Goal: Transaction & Acquisition: Purchase product/service

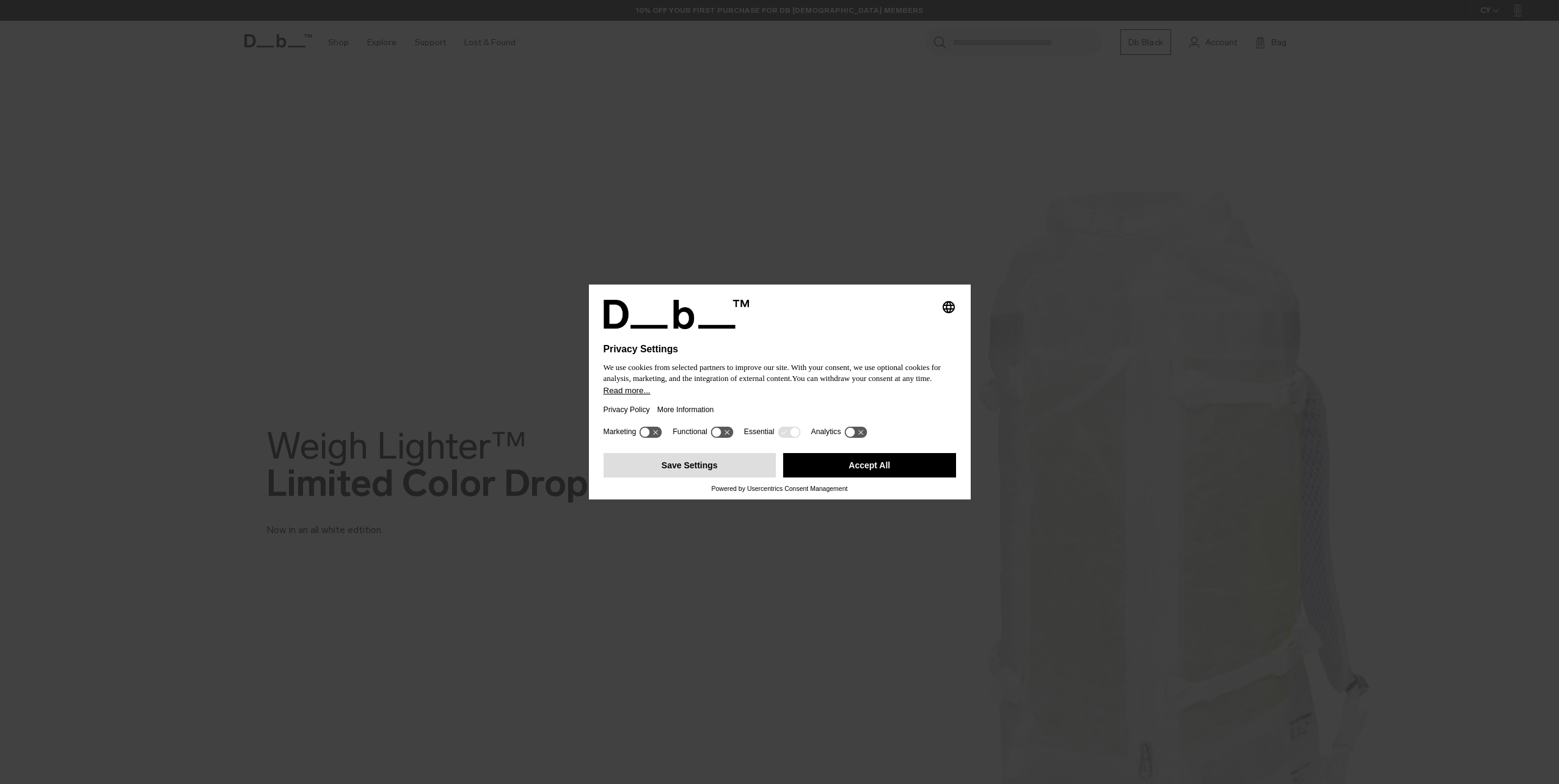
click at [737, 466] on button "Save Settings" at bounding box center [690, 466] width 173 height 25
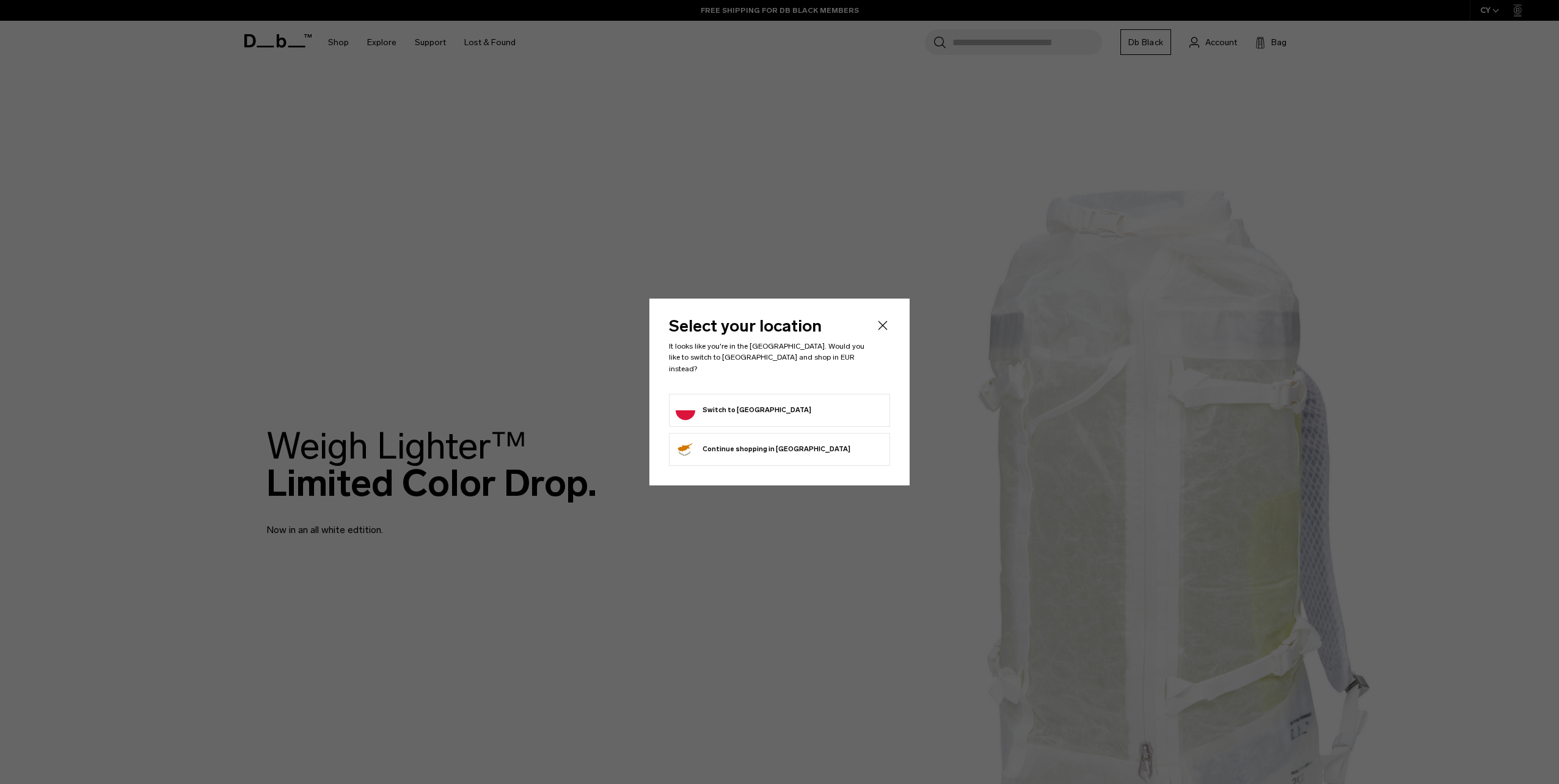
click at [816, 412] on form "Switch to Poland" at bounding box center [780, 410] width 208 height 20
click at [724, 409] on button "Switch to Poland" at bounding box center [744, 410] width 136 height 20
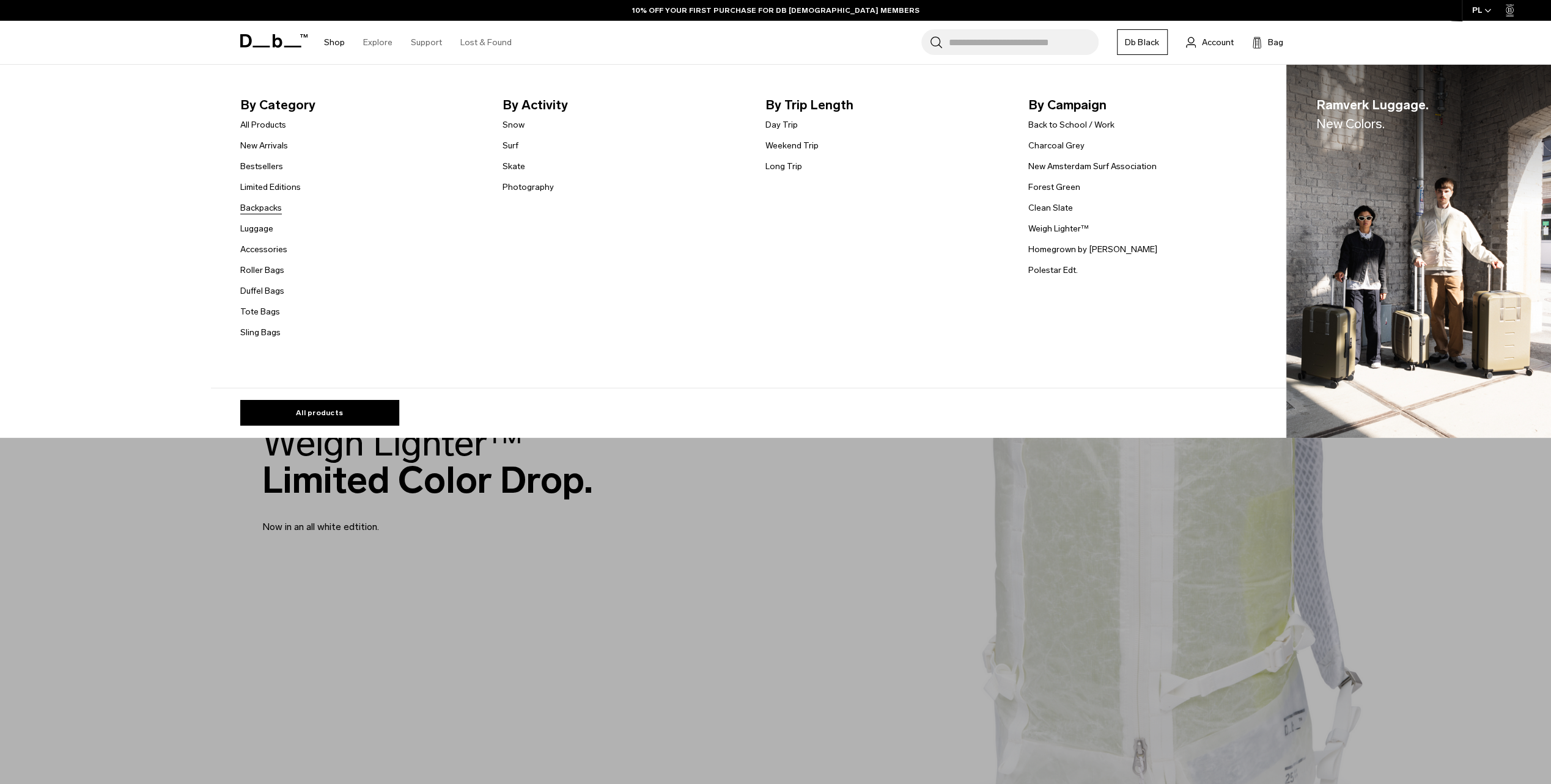
click at [275, 207] on link "Backpacks" at bounding box center [261, 208] width 42 height 13
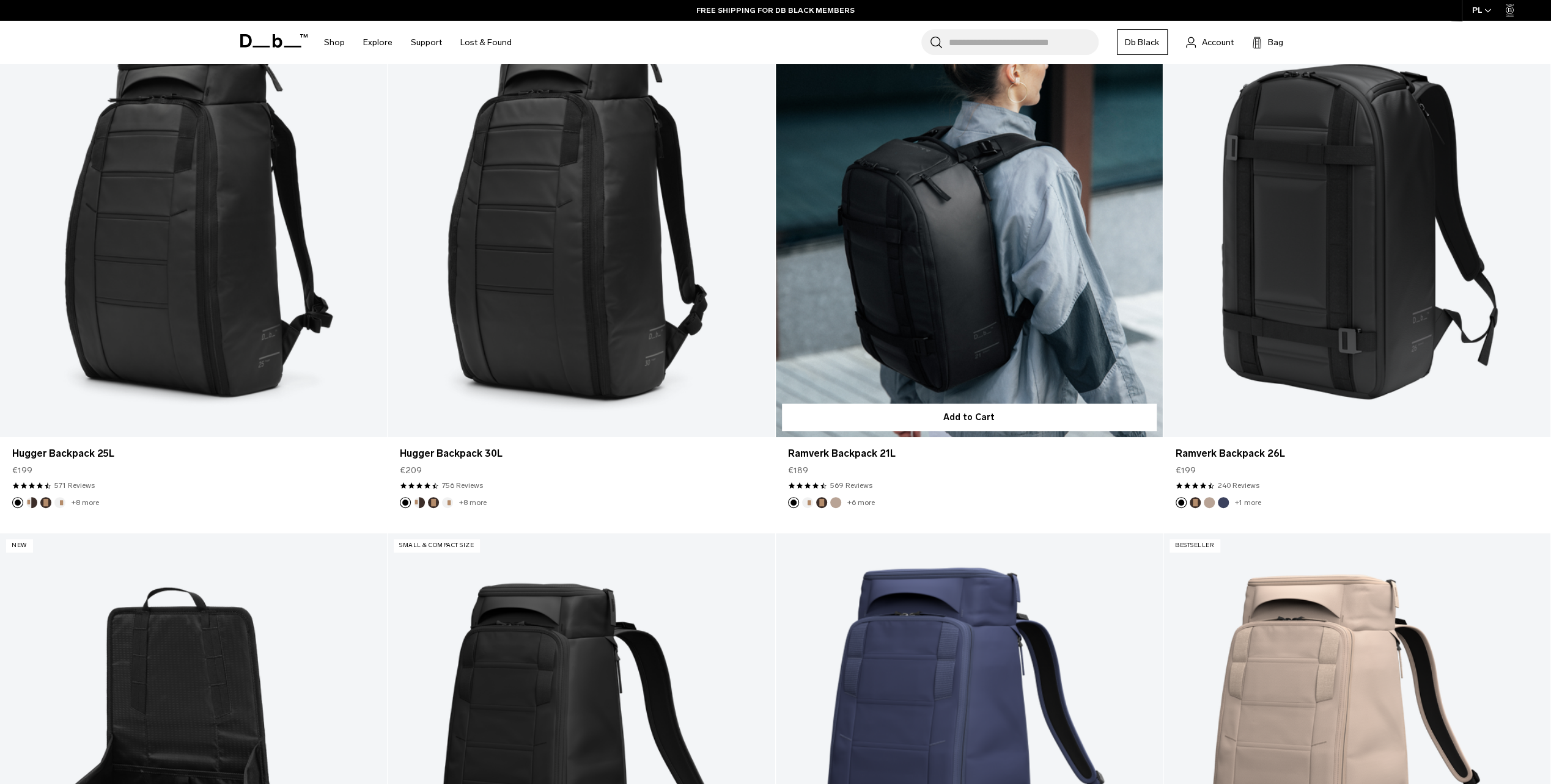
scroll to position [428, 0]
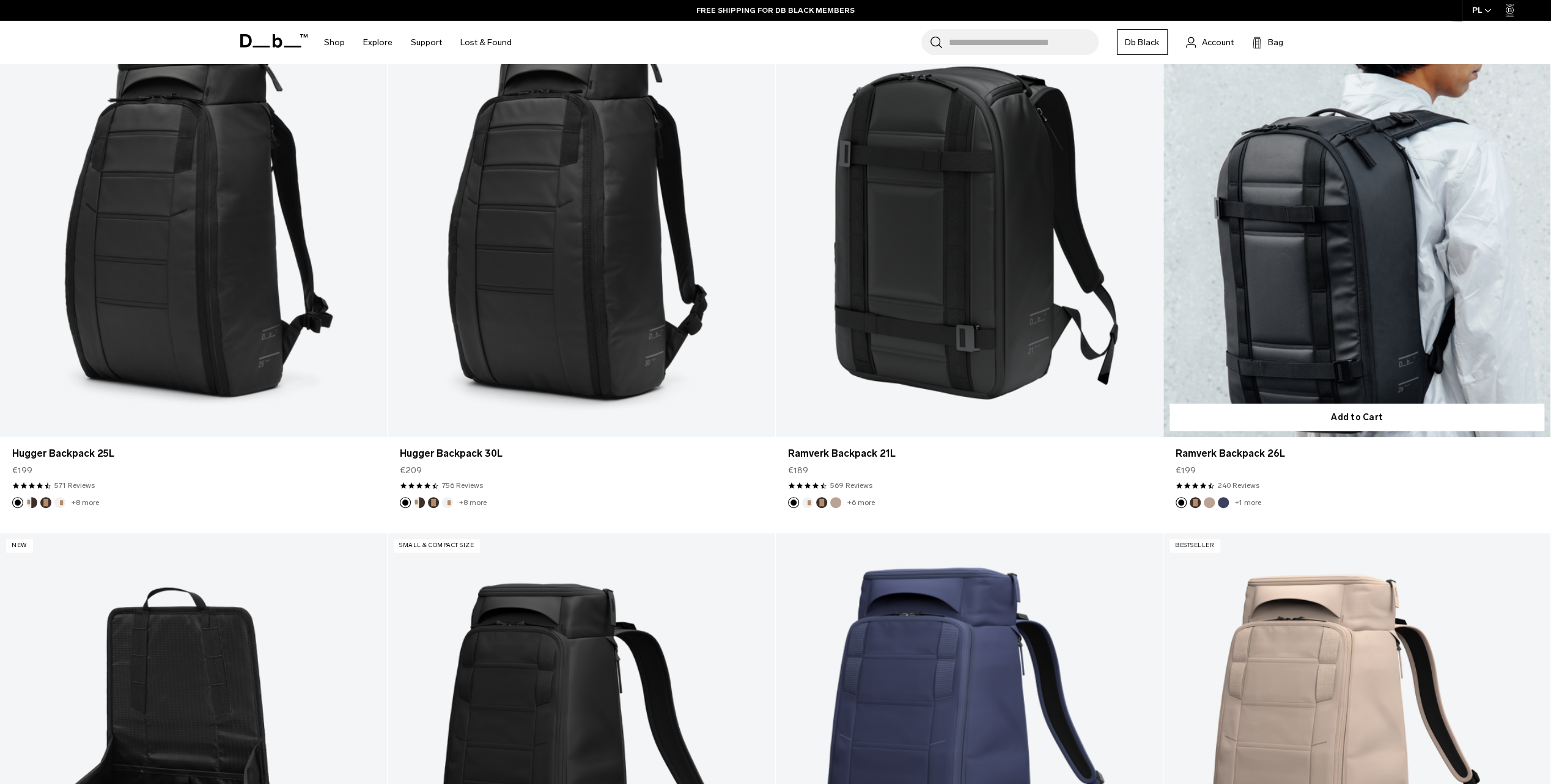
click at [1250, 504] on link "+1 more" at bounding box center [1248, 503] width 26 height 9
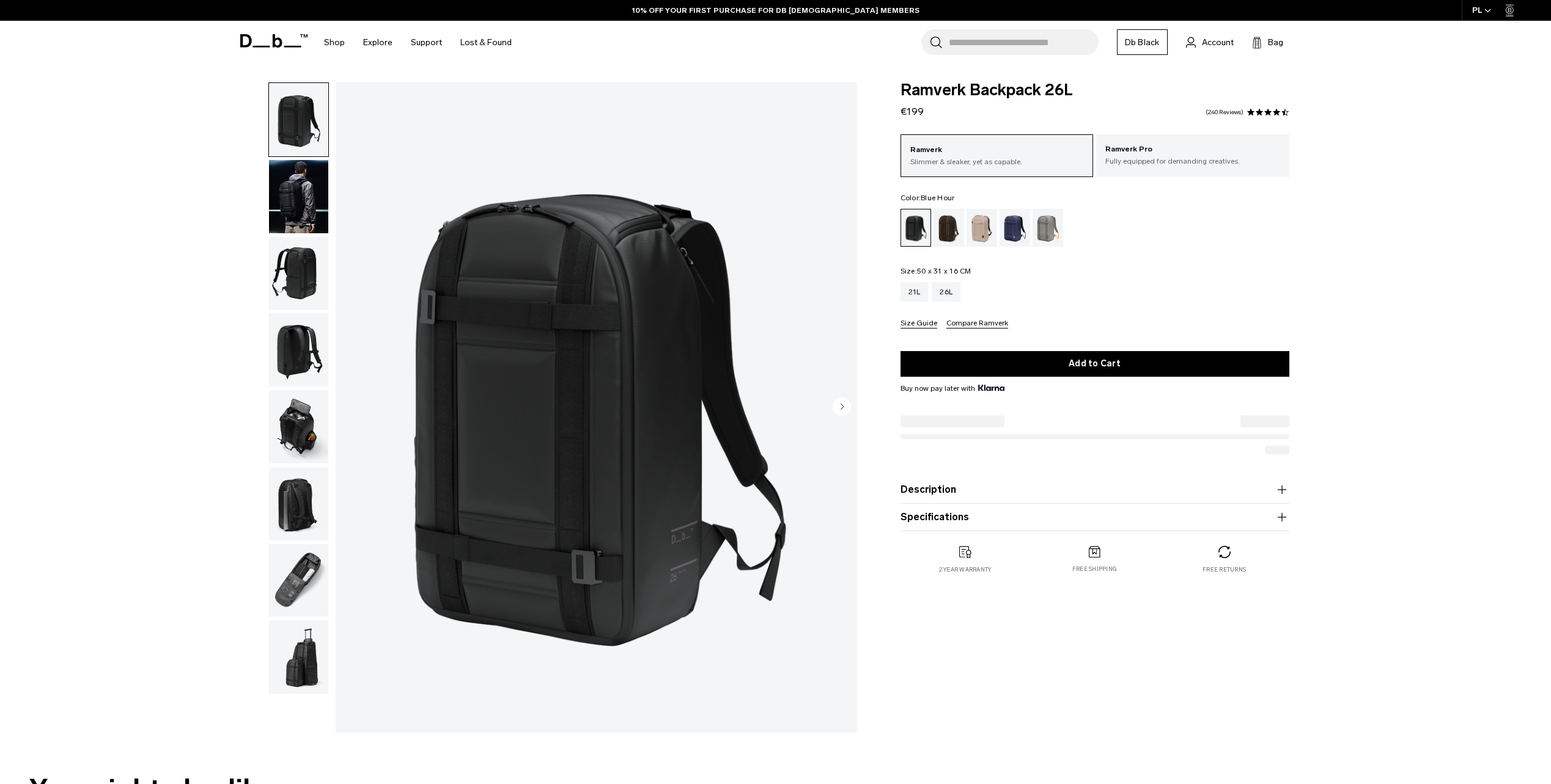
click at [1011, 232] on div "Blue Hour" at bounding box center [1014, 228] width 31 height 38
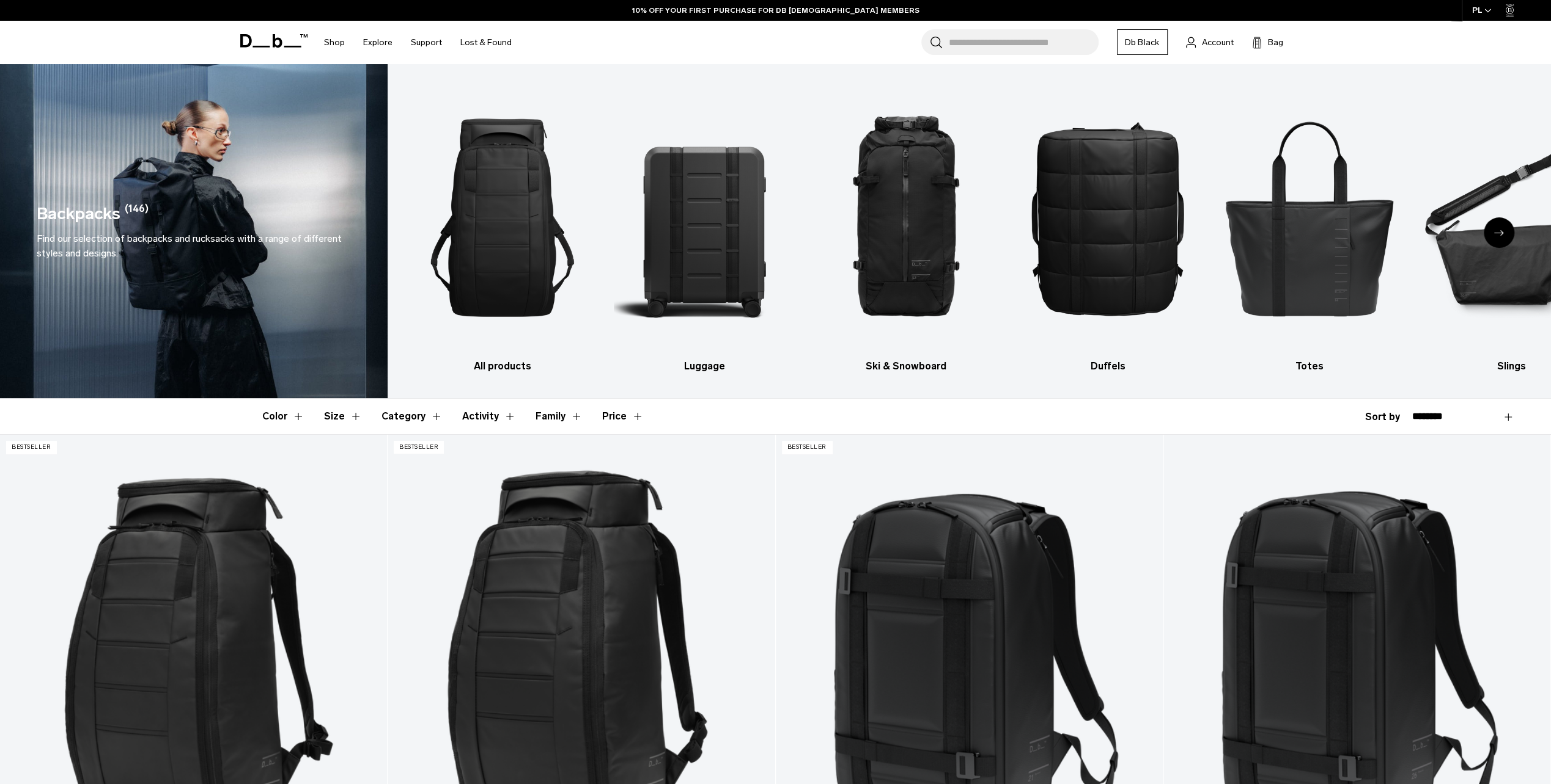
click at [296, 419] on button "Color" at bounding box center [283, 417] width 43 height 36
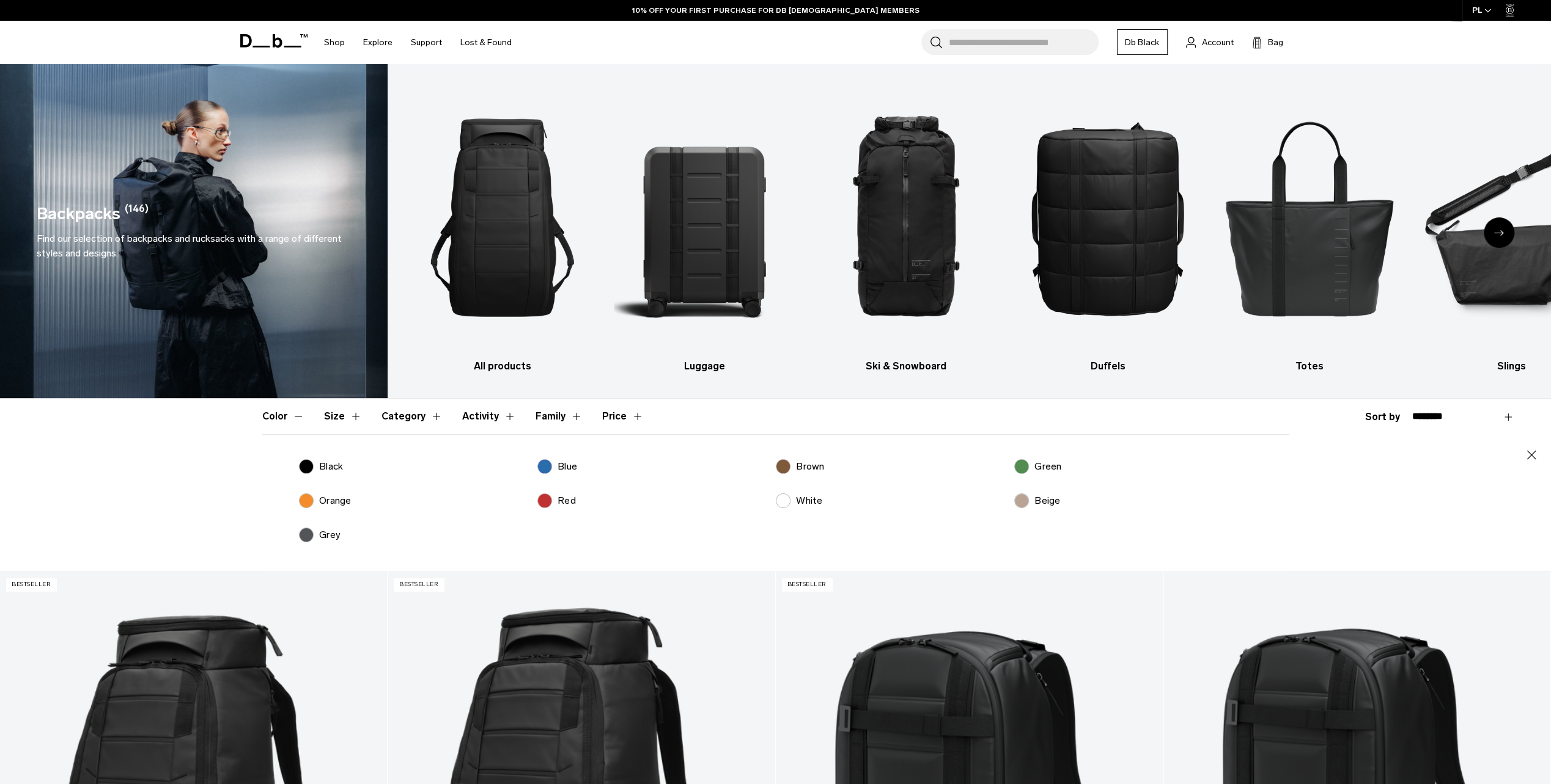
click at [558, 462] on p "Blue" at bounding box center [567, 467] width 20 height 15
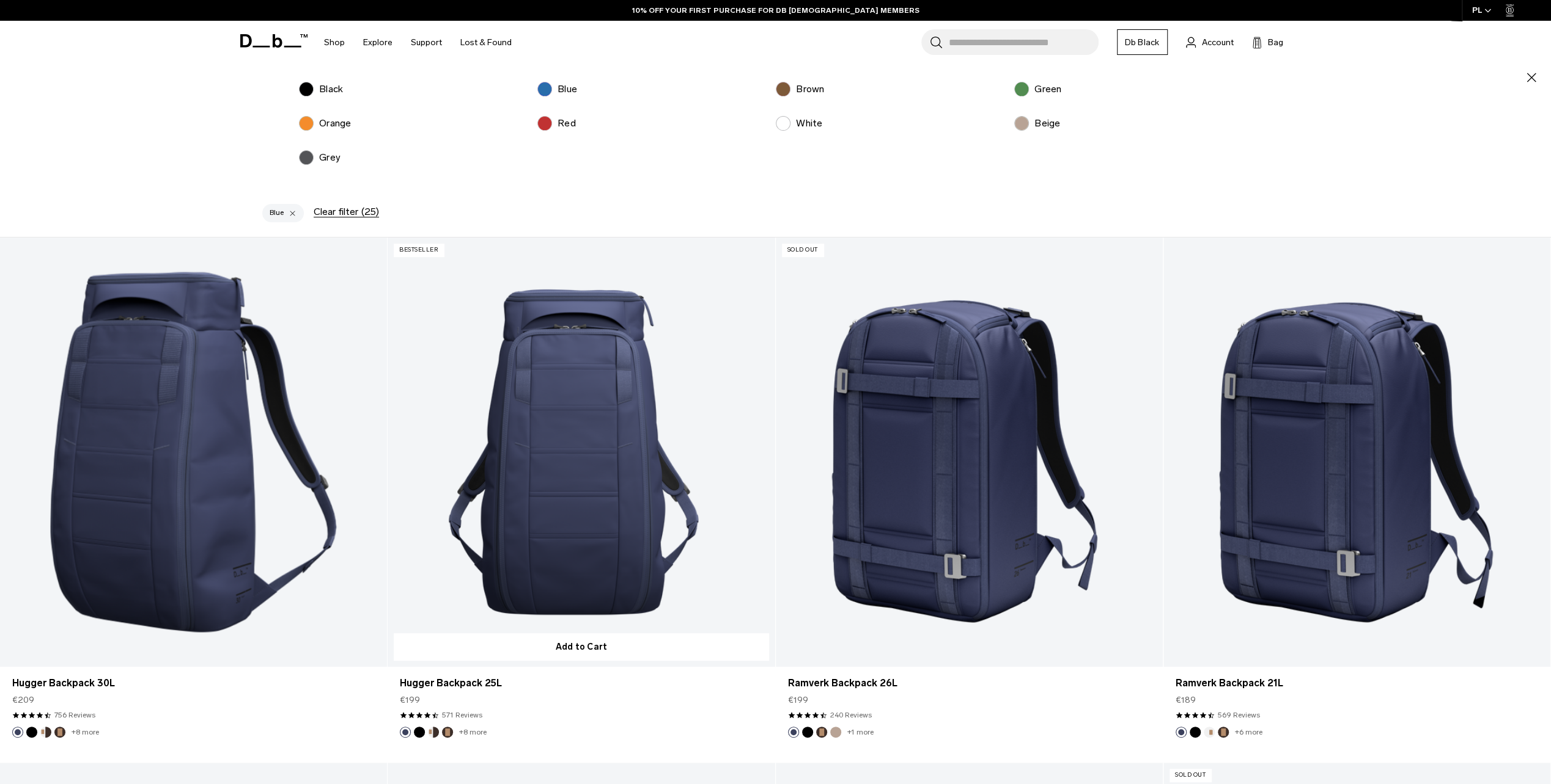
scroll to position [366, 0]
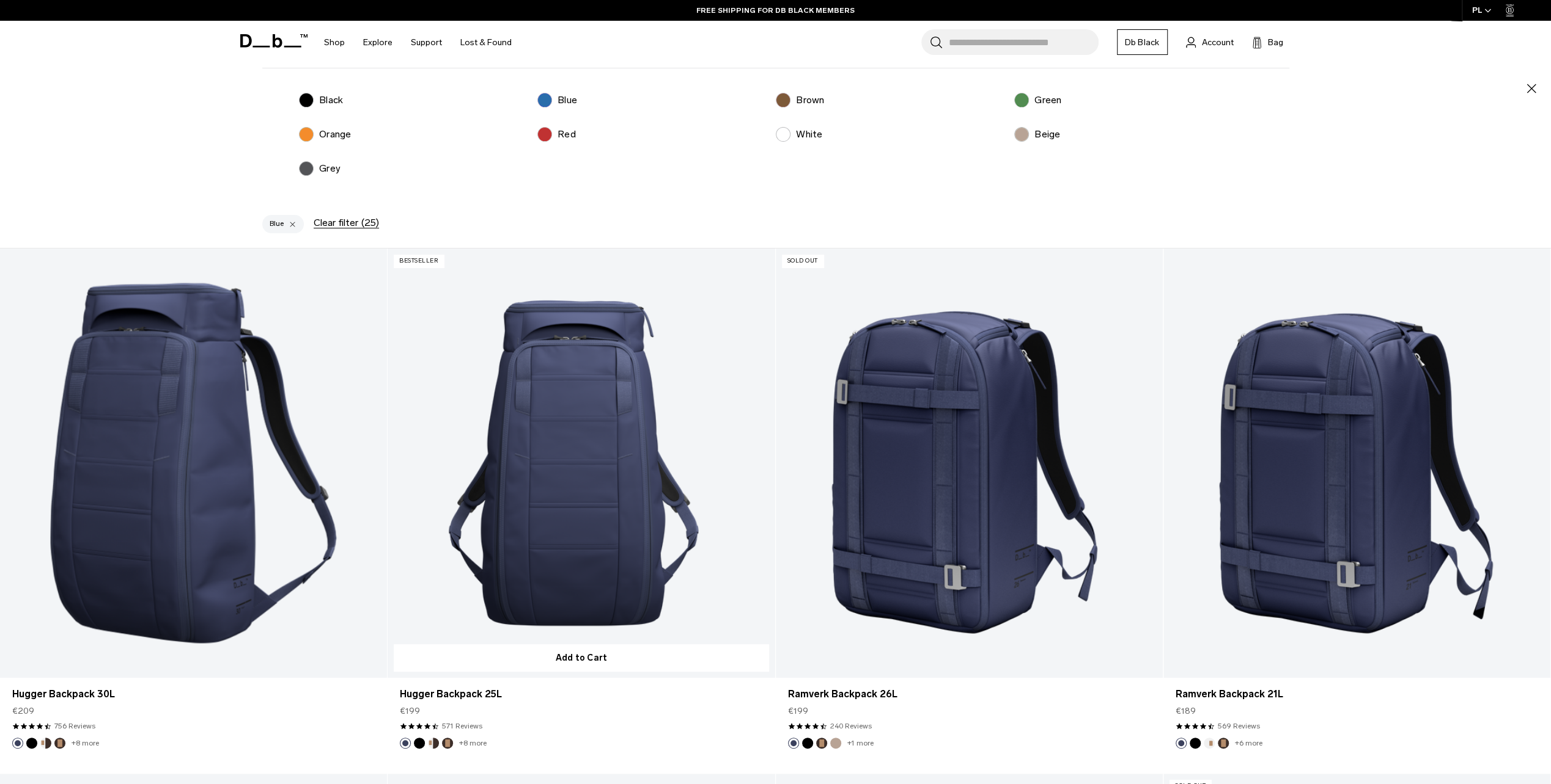
click at [508, 413] on link "Hugger Backpack 25L" at bounding box center [580, 463] width 387 height 430
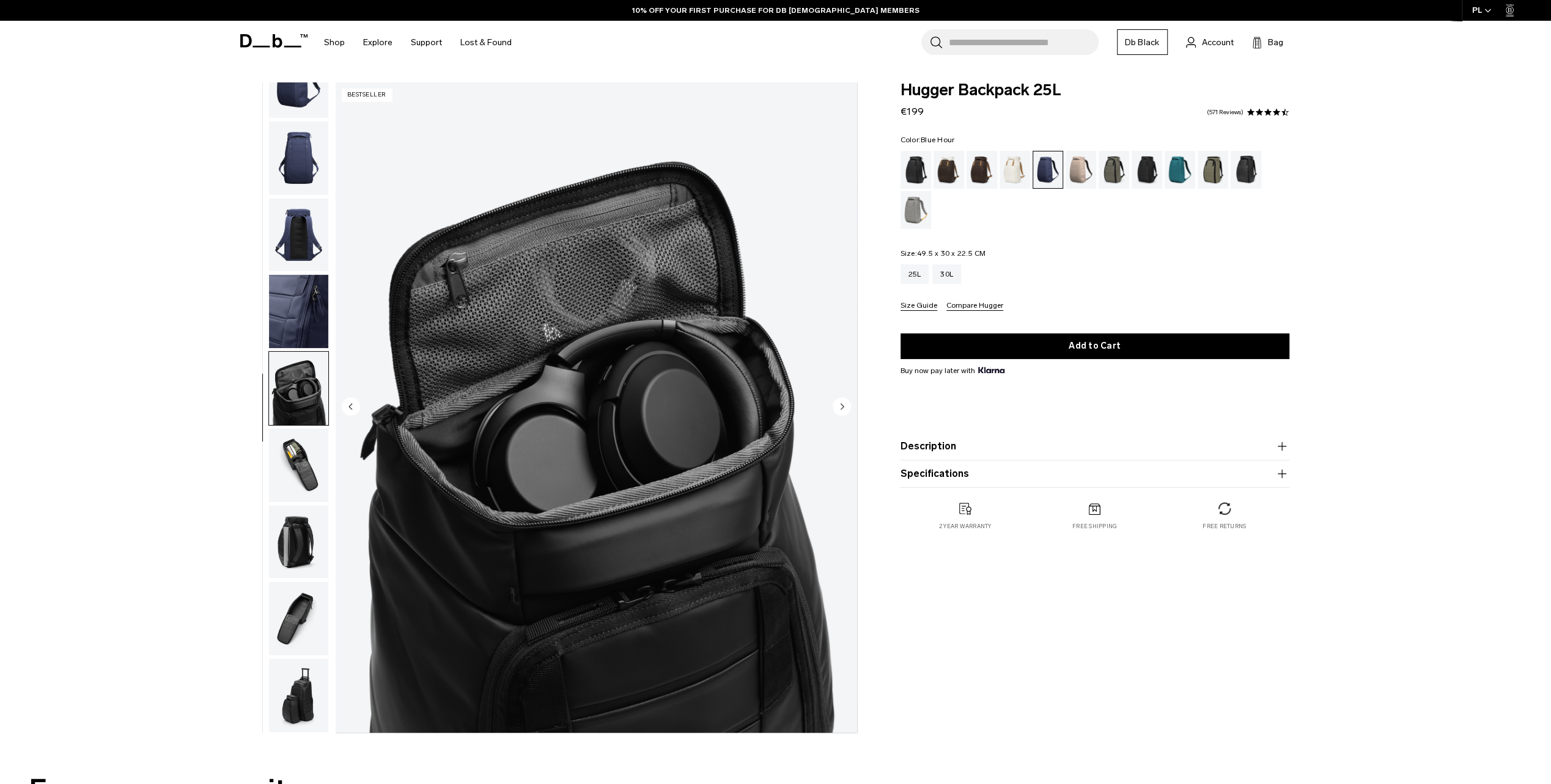
click at [302, 462] on img "button" at bounding box center [299, 466] width 60 height 74
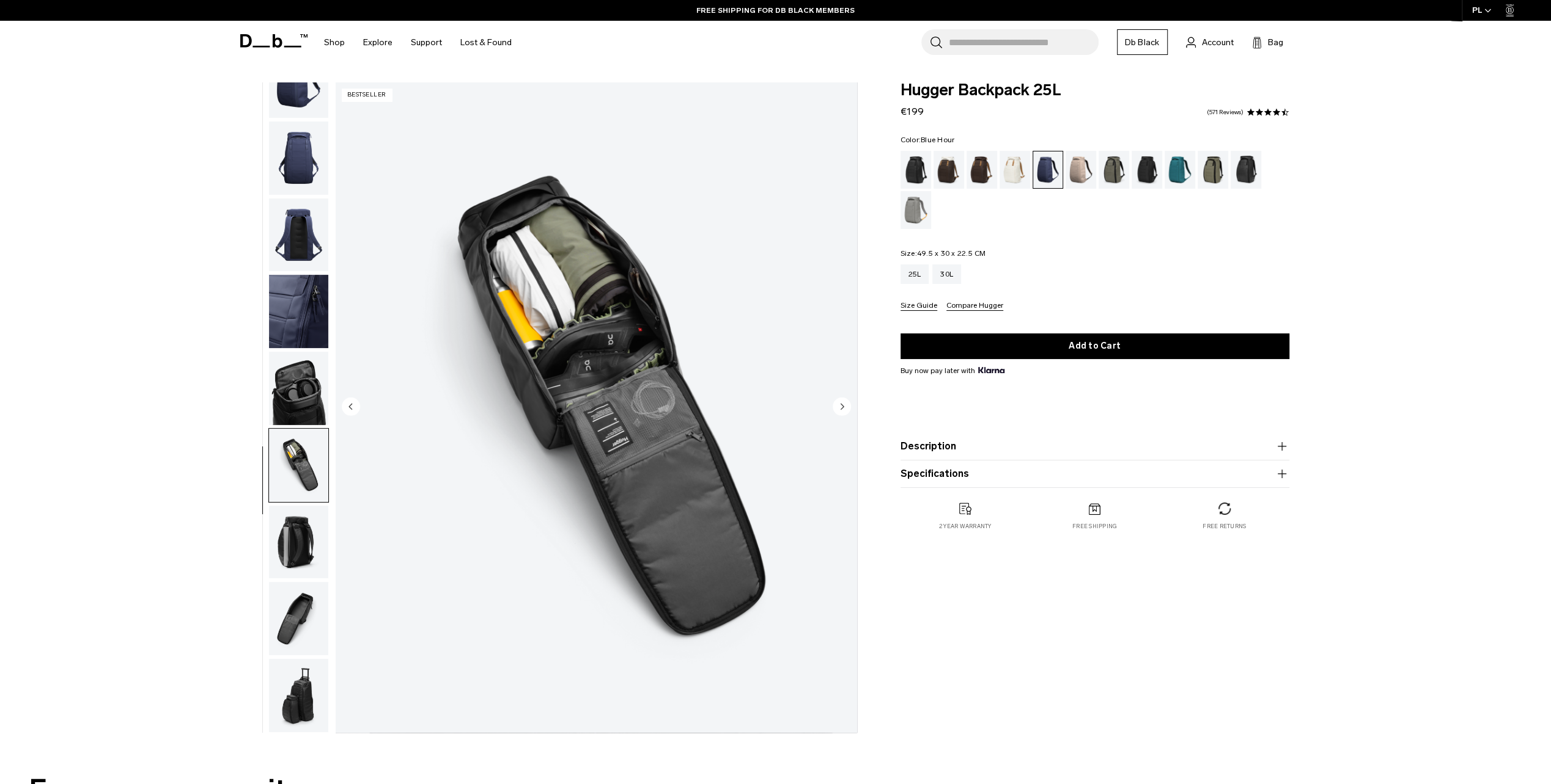
click at [314, 534] on img "button" at bounding box center [299, 542] width 60 height 74
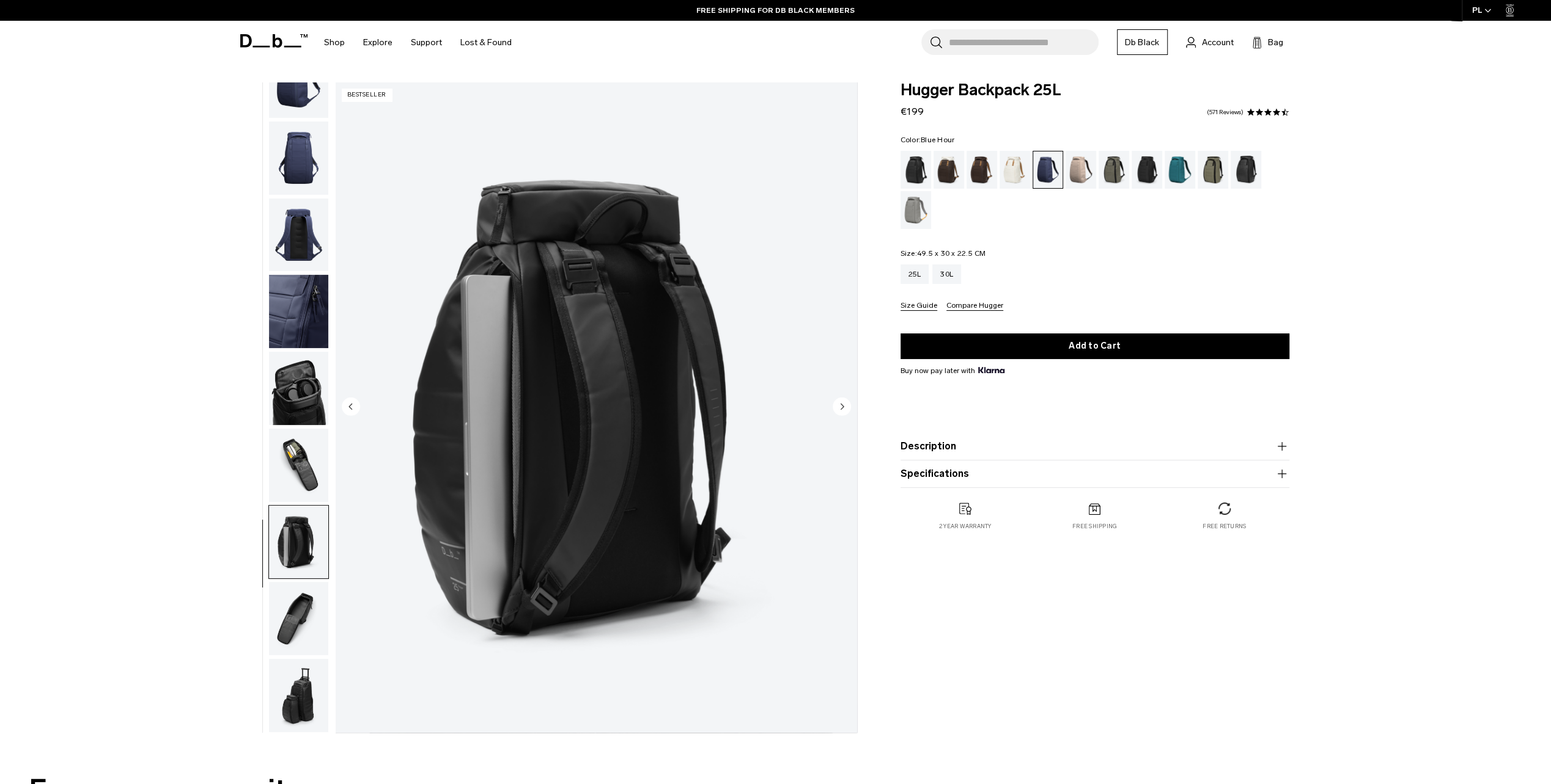
click at [312, 620] on img "button" at bounding box center [299, 619] width 60 height 74
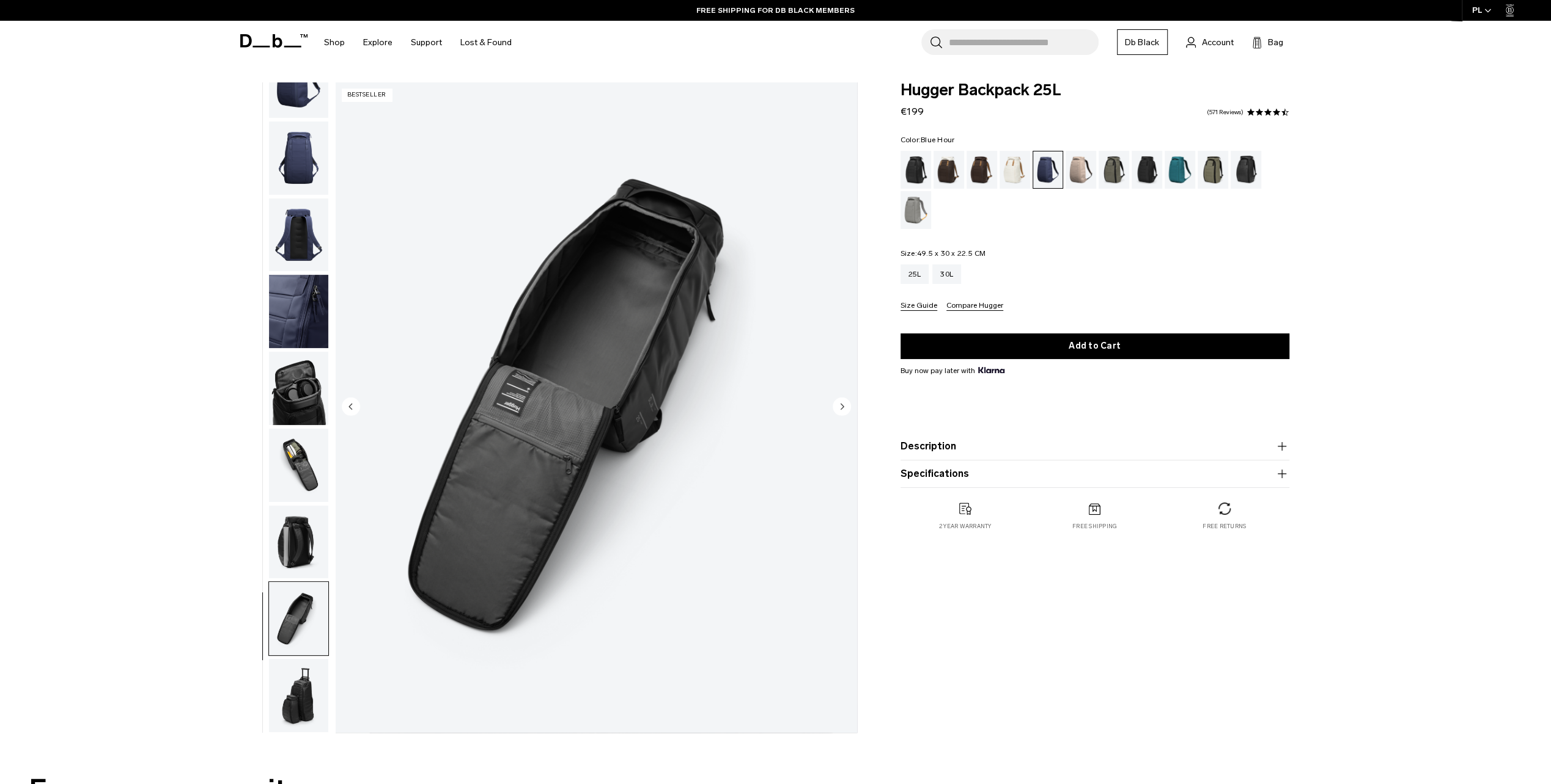
click at [300, 677] on img "button" at bounding box center [299, 696] width 60 height 74
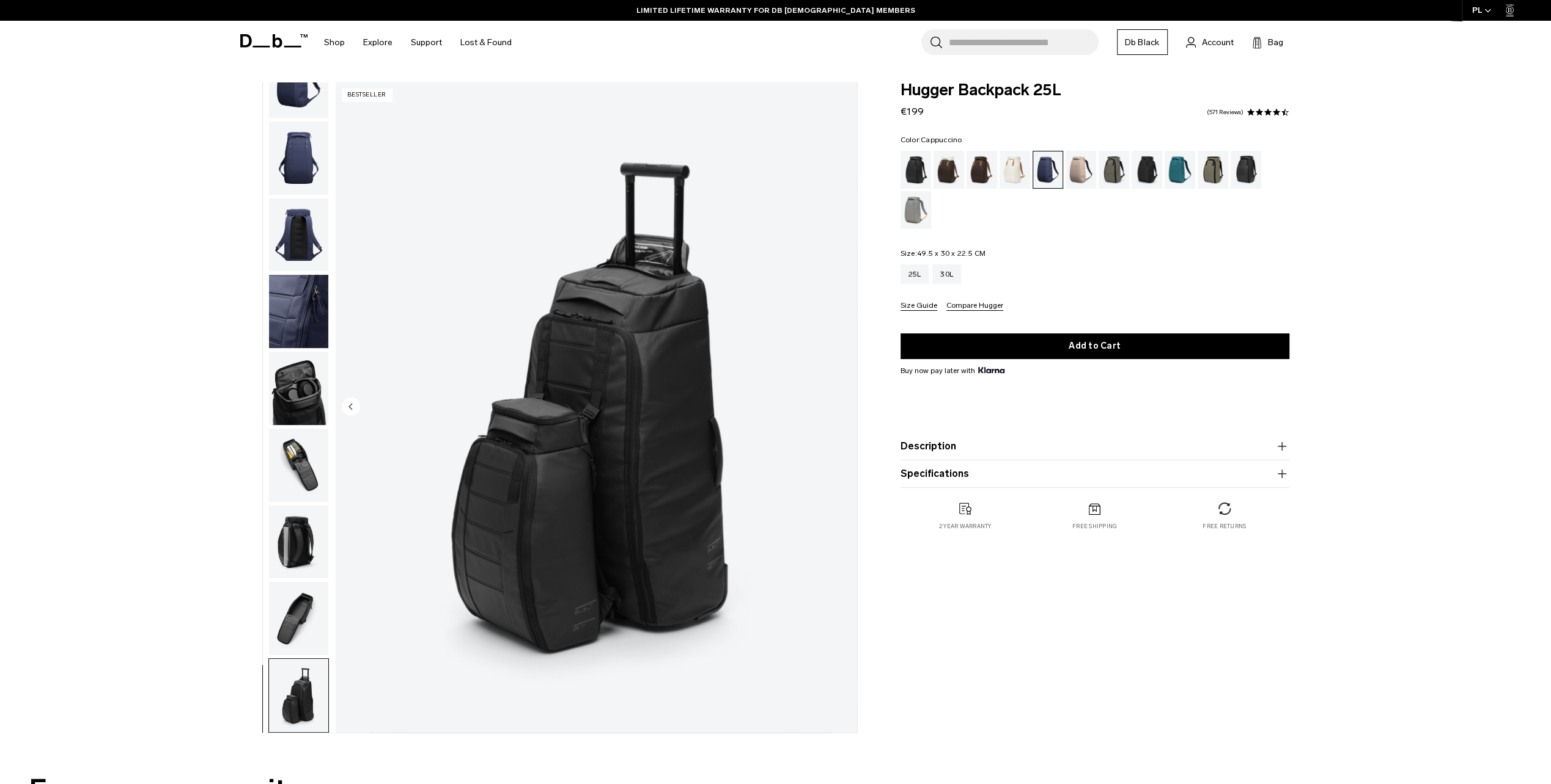
click at [948, 174] on div "Cappuccino" at bounding box center [949, 170] width 31 height 38
